Goal: Task Accomplishment & Management: Manage account settings

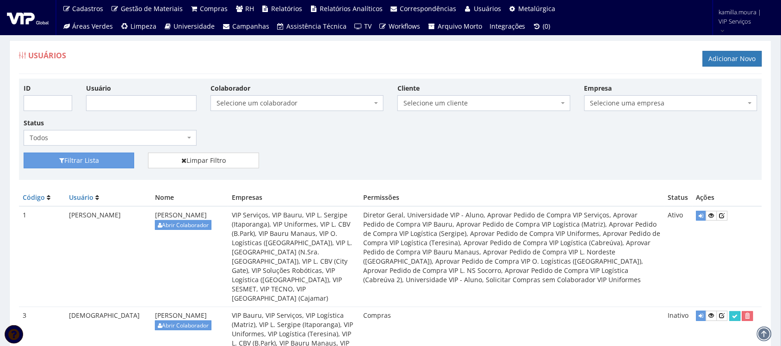
click at [311, 102] on span "Selecione um colaborador" at bounding box center [293, 102] width 155 height 9
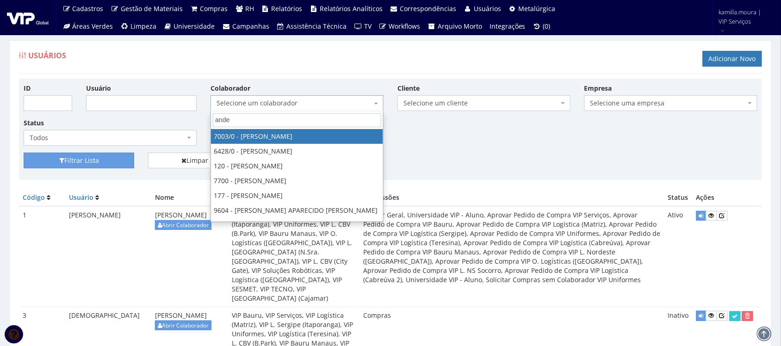
type input "ander"
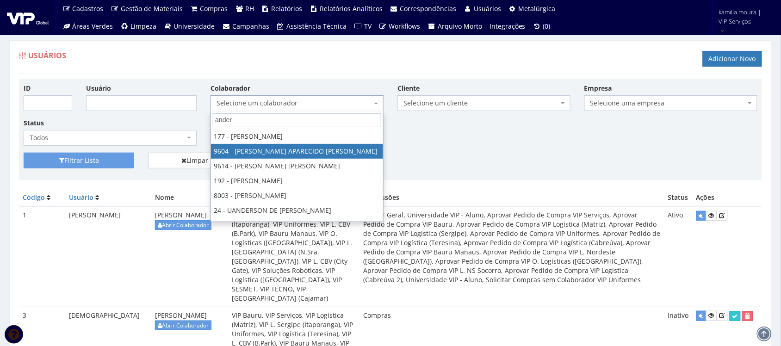
select select "3771"
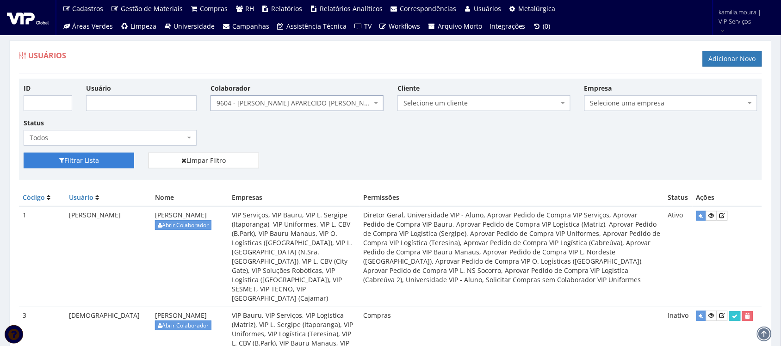
click at [86, 162] on button "Filtrar Lista" at bounding box center [79, 161] width 111 height 16
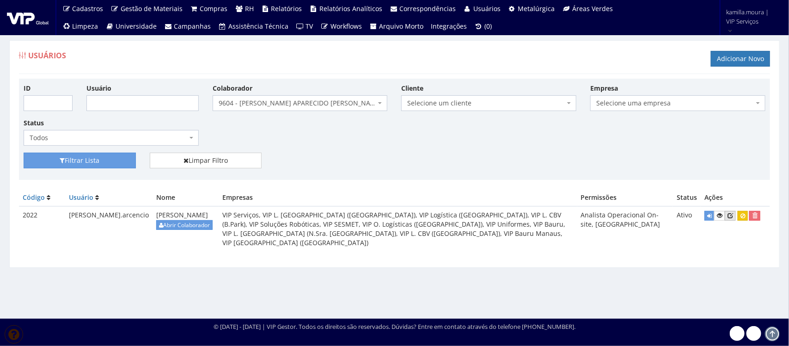
click at [733, 216] on icon at bounding box center [731, 215] width 6 height 6
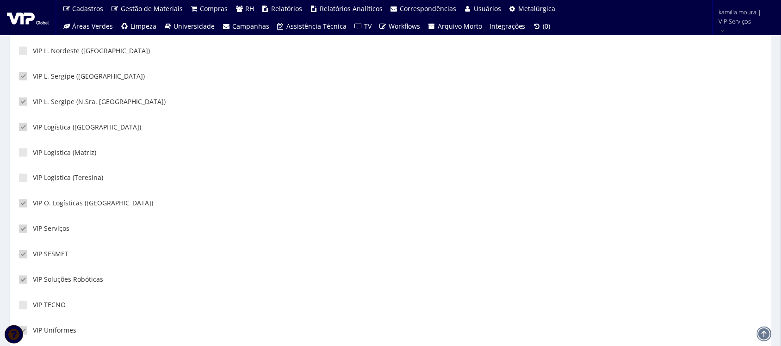
scroll to position [405, 0]
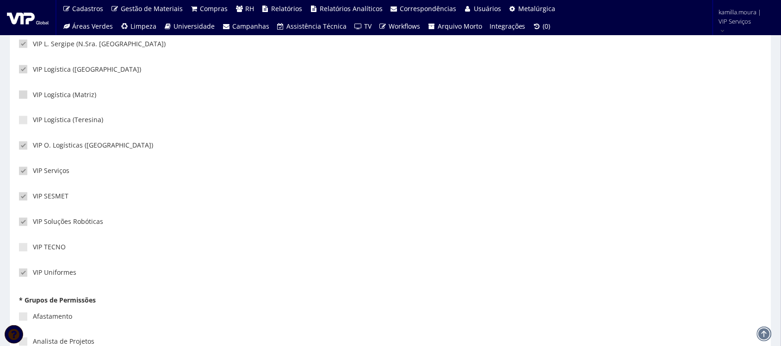
click at [48, 93] on label "VIP Logística (Matriz)" at bounding box center [57, 94] width 77 height 9
click at [39, 93] on input"] "VIP Logística (Matriz)" at bounding box center [36, 95] width 6 height 6
checkbox input"] "true"
click at [39, 119] on label "VIP Logística (Teresina)" at bounding box center [61, 120] width 84 height 9
click at [39, 119] on input"] "VIP Logística (Teresina)" at bounding box center [36, 120] width 6 height 6
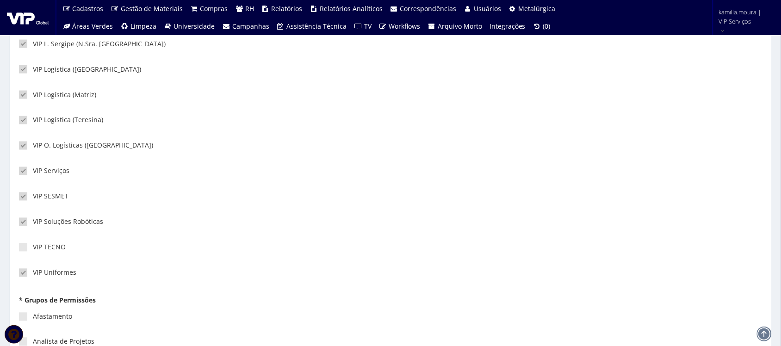
click at [58, 121] on label "VIP Logística (Teresina)" at bounding box center [61, 120] width 84 height 9
click at [39, 121] on input"] "VIP Logística (Teresina)" at bounding box center [36, 120] width 6 height 6
checkbox input"] "false"
click at [56, 98] on label "VIP Logística (Matriz)" at bounding box center [57, 94] width 77 height 9
click at [39, 98] on input"] "VIP Logística (Matriz)" at bounding box center [36, 95] width 6 height 6
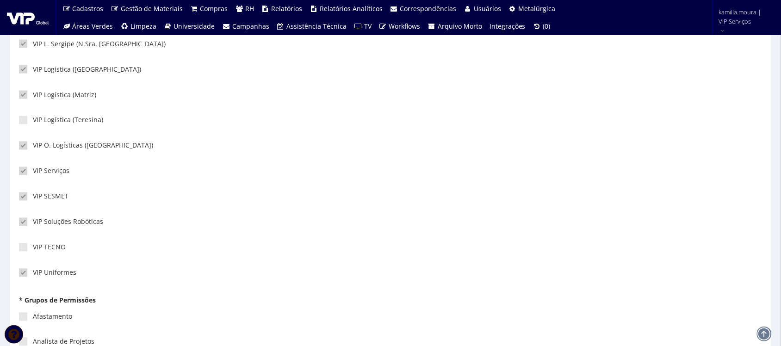
checkbox input"] "false"
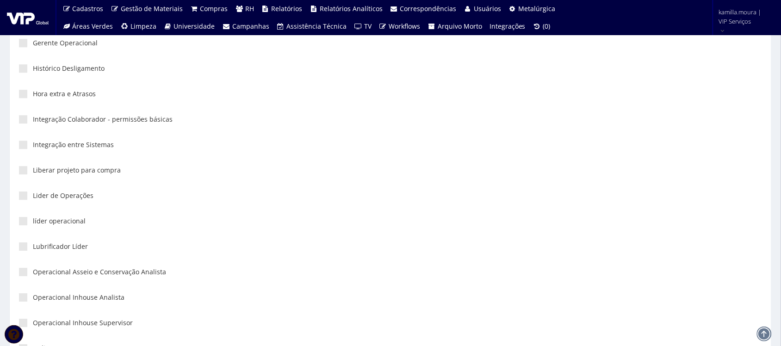
scroll to position [1792, 0]
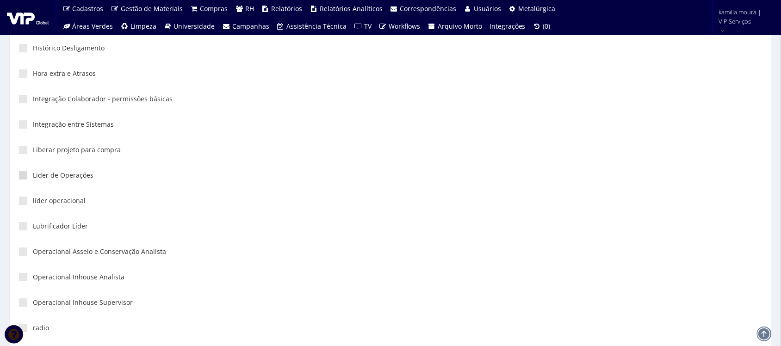
click at [24, 174] on span at bounding box center [23, 175] width 8 height 8
click at [33, 174] on input"] "Lider de Operações" at bounding box center [36, 175] width 6 height 6
checkbox input"] "true"
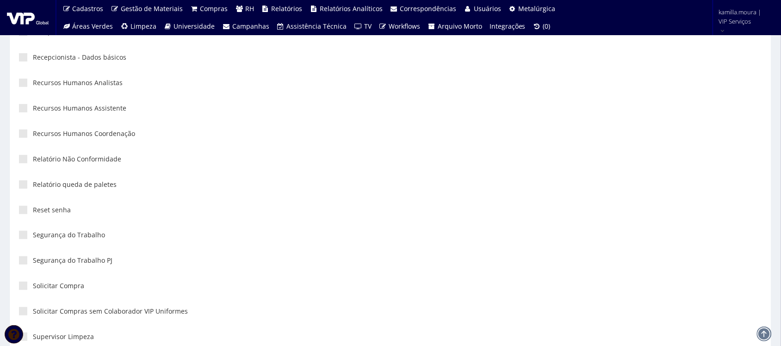
scroll to position [2197, 0]
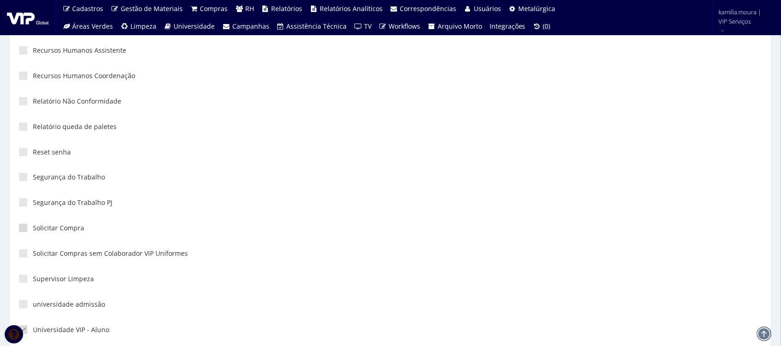
click at [59, 232] on label "Solicitar Compra" at bounding box center [51, 227] width 65 height 9
click at [39, 231] on input"] "Solicitar Compra" at bounding box center [36, 228] width 6 height 6
checkbox input"] "true"
click at [37, 257] on label "Solicitar Compras sem Colaborador VIP Uniformes" at bounding box center [103, 253] width 169 height 9
click at [37, 257] on input"] "Solicitar Compras sem Colaborador VIP Uniformes" at bounding box center [36, 254] width 6 height 6
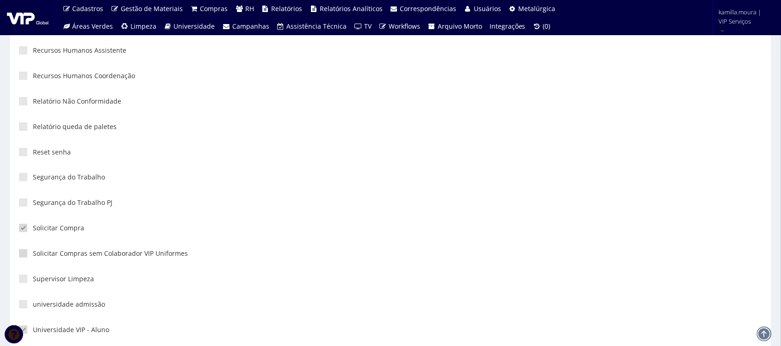
checkbox input"] "true"
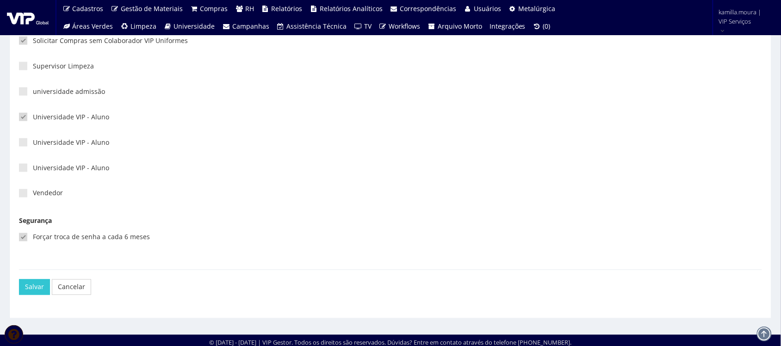
scroll to position [2415, 0]
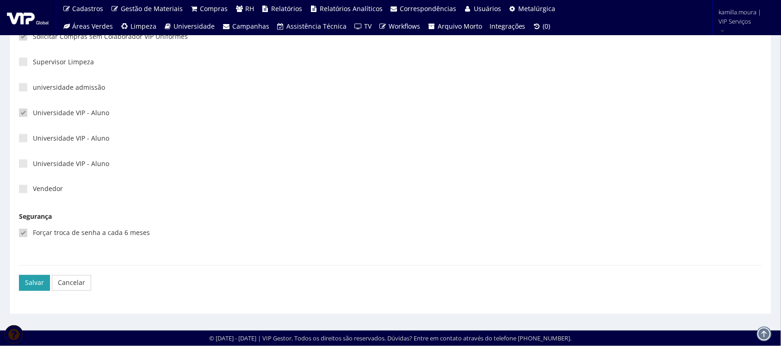
click at [26, 280] on button "Salvar" at bounding box center [34, 283] width 31 height 16
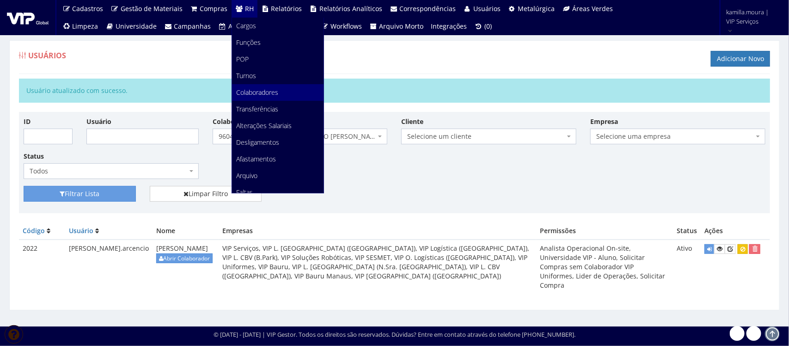
click at [251, 90] on span "Colaboradores" at bounding box center [258, 92] width 42 height 9
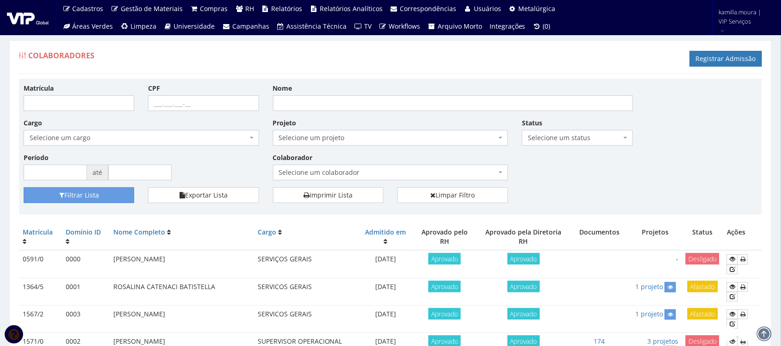
click at [373, 176] on span "Selecione um colaborador" at bounding box center [388, 172] width 218 height 9
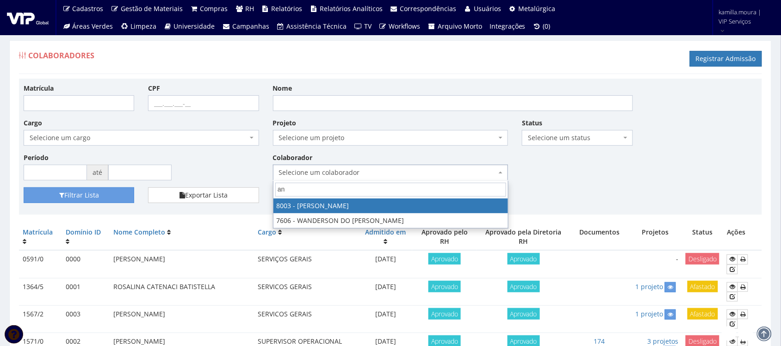
type input "a"
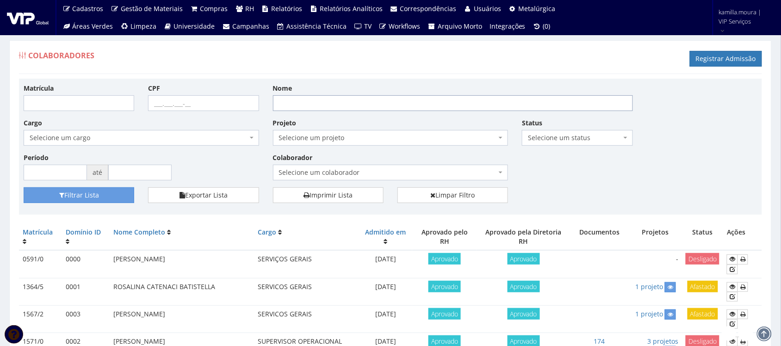
click at [352, 99] on input "Nome" at bounding box center [453, 103] width 360 height 16
type input "ANDERSON APARECIDO"
click at [24, 187] on button "Filtrar Lista" at bounding box center [79, 195] width 111 height 16
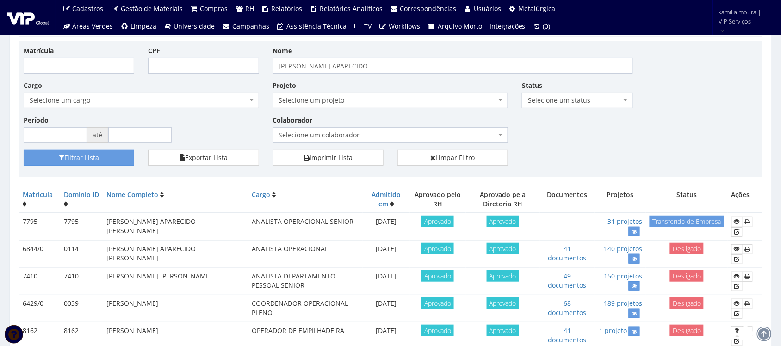
scroll to position [58, 0]
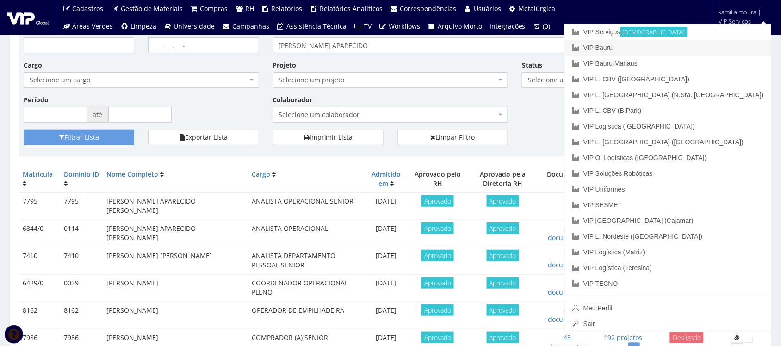
click at [683, 47] on link "VIP Bauru" at bounding box center [668, 48] width 206 height 16
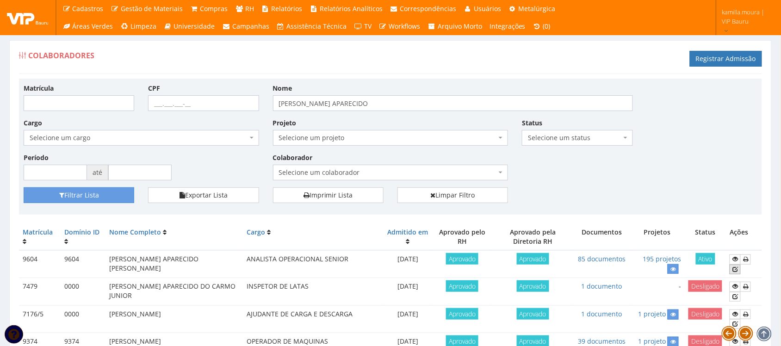
click at [735, 269] on icon at bounding box center [735, 269] width 6 height 6
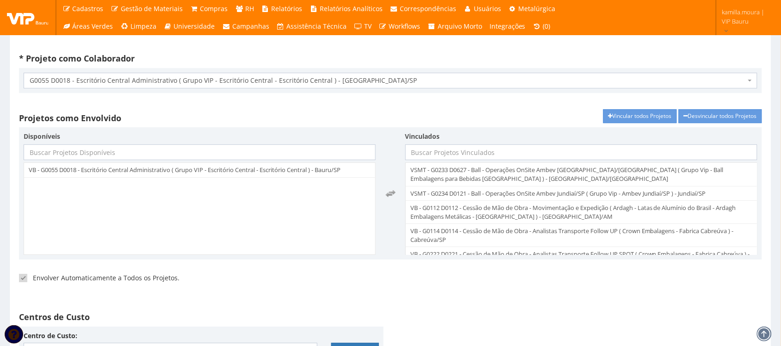
scroll to position [1850, 0]
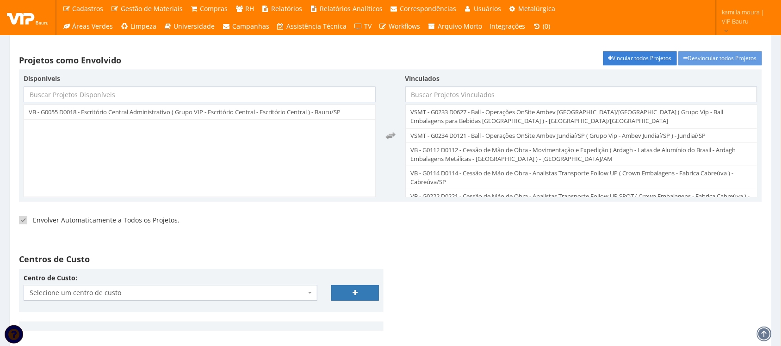
click at [646, 61] on link "Vincular todos Projetos" at bounding box center [640, 58] width 74 height 14
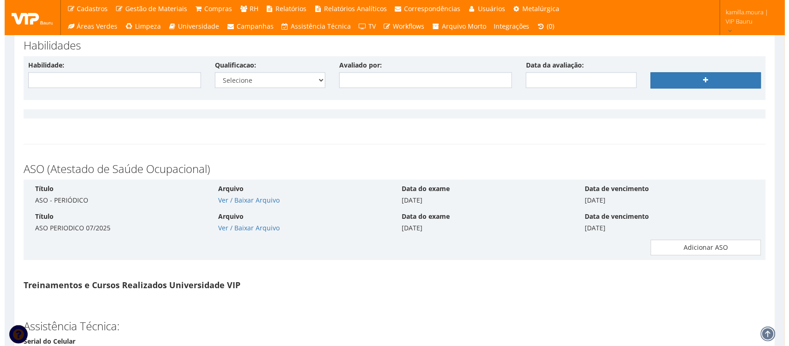
scroll to position [7247, 0]
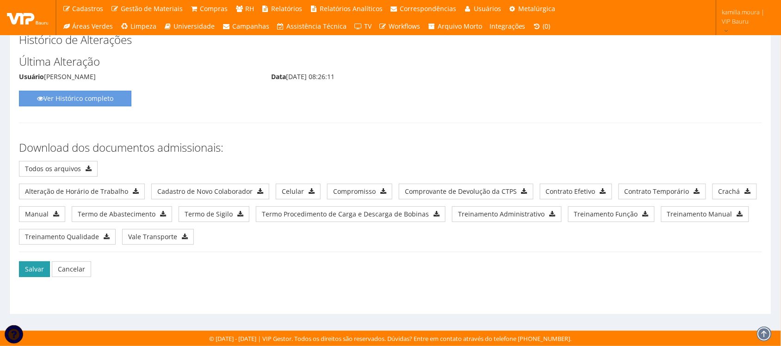
click at [30, 271] on button "Salvar" at bounding box center [34, 269] width 31 height 16
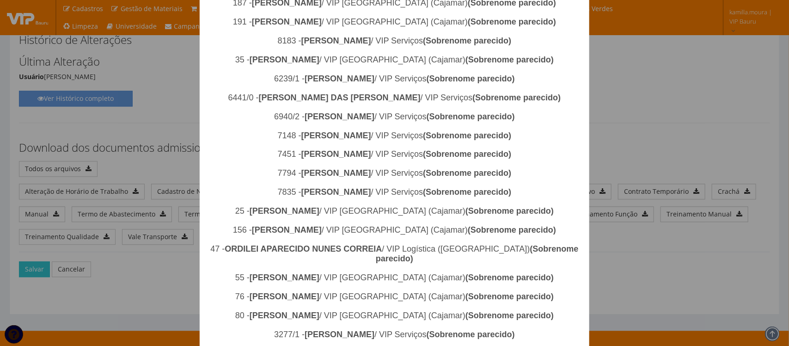
scroll to position [722, 0]
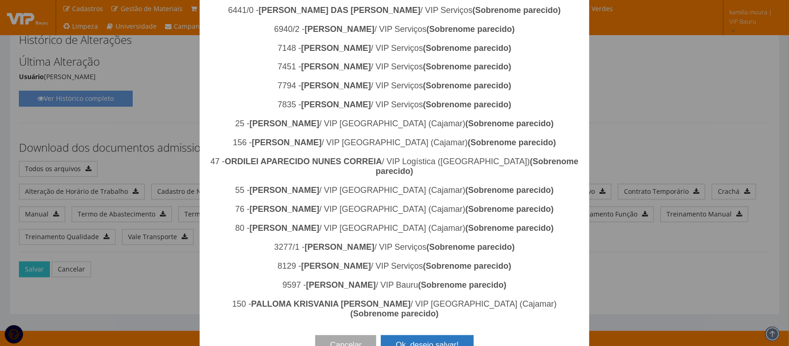
click at [416, 335] on button "Ok, desejo salvar!" at bounding box center [427, 345] width 92 height 20
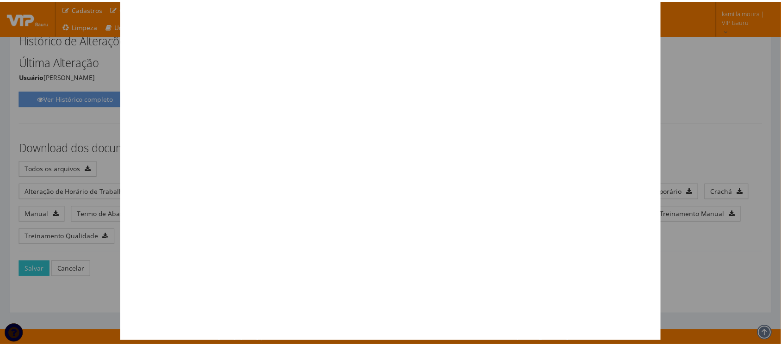
scroll to position [0, 0]
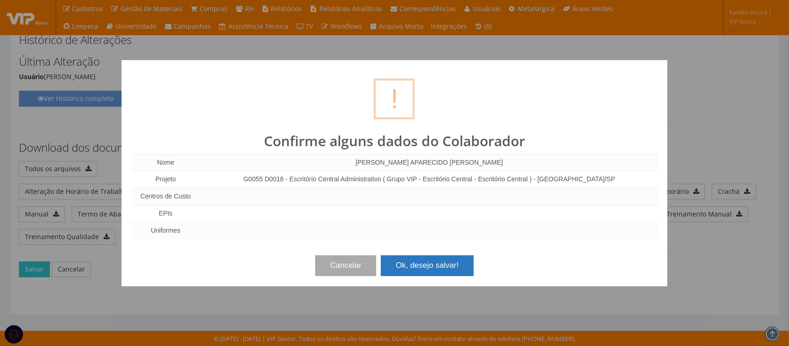
click at [432, 271] on button "Ok, desejo salvar!" at bounding box center [427, 265] width 92 height 20
